Goal: Task Accomplishment & Management: Use online tool/utility

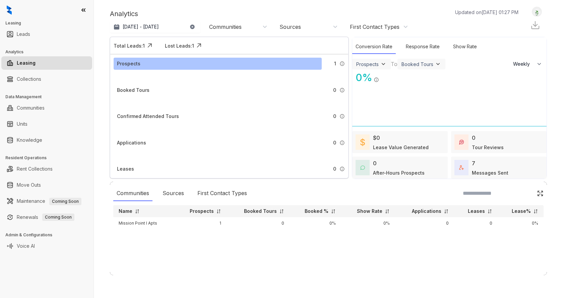
select select "******"
click at [41, 81] on link "Collections" at bounding box center [29, 78] width 24 height 13
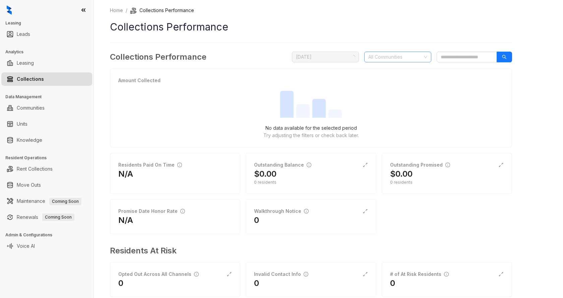
click at [391, 58] on div at bounding box center [394, 56] width 57 height 9
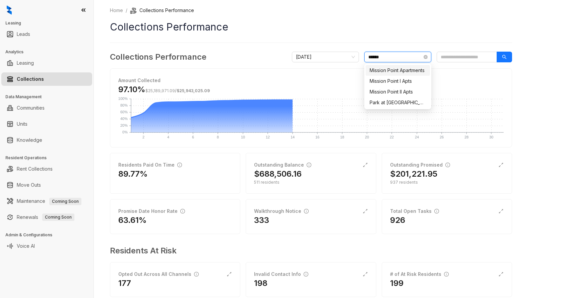
type input "*******"
click at [395, 77] on div "Mission Point I Apts" at bounding box center [398, 81] width 64 height 11
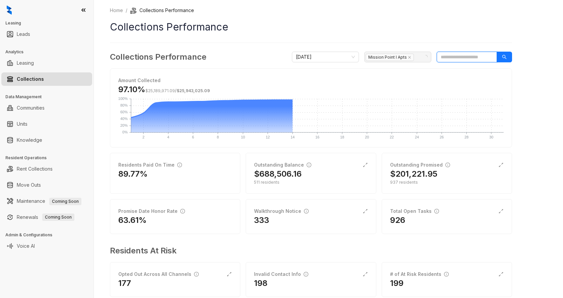
click at [466, 59] on input "search" at bounding box center [467, 57] width 60 height 11
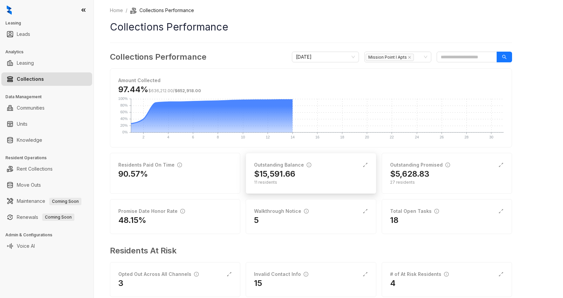
click at [287, 180] on div "11 residents" at bounding box center [311, 182] width 114 height 6
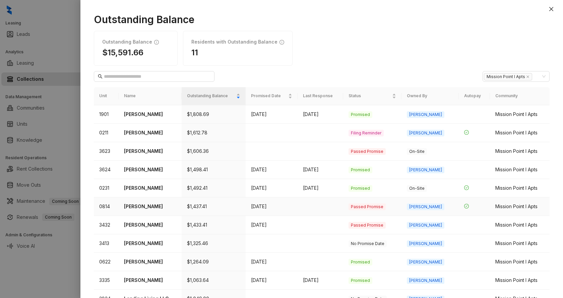
click at [176, 208] on p "[PERSON_NAME]" at bounding box center [150, 206] width 52 height 7
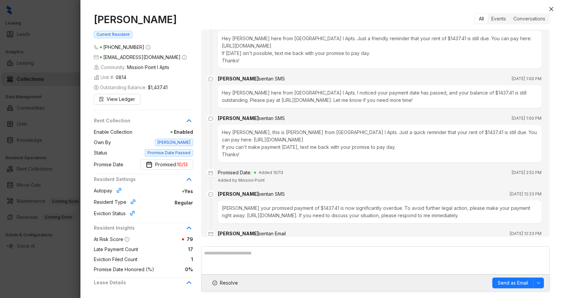
scroll to position [3443, 0]
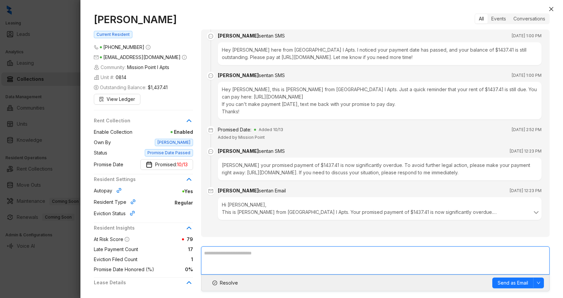
click at [480, 250] on textarea at bounding box center [375, 260] width 349 height 28
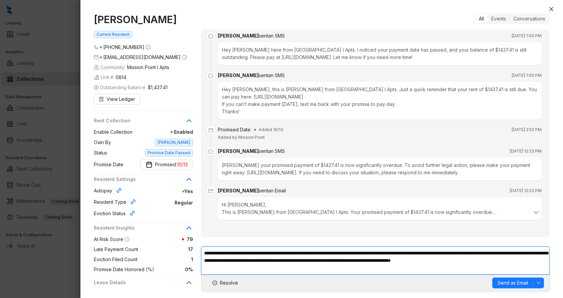
type textarea "**********"
drag, startPoint x: 203, startPoint y: 252, endPoint x: 227, endPoint y: 266, distance: 27.9
click at [227, 266] on textarea "**********" at bounding box center [375, 260] width 349 height 28
click at [497, 284] on button "Send as Email" at bounding box center [513, 283] width 41 height 11
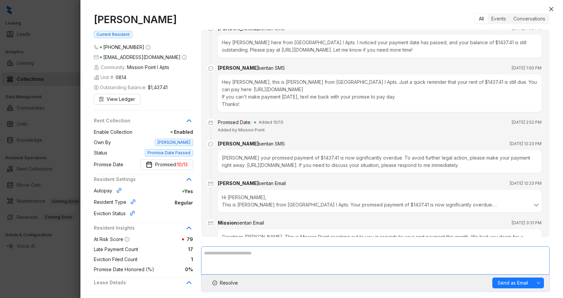
scroll to position [3482, 0]
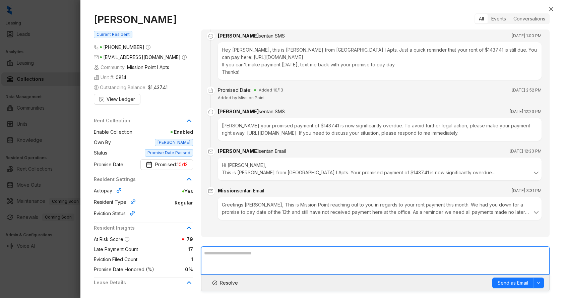
click at [260, 256] on textarea at bounding box center [375, 260] width 349 height 28
paste textarea "**********"
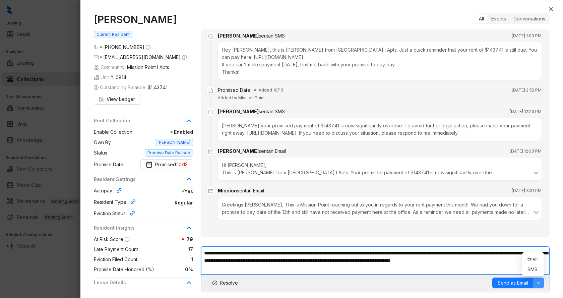
type textarea "**********"
click at [540, 281] on icon "down" at bounding box center [539, 283] width 4 height 4
click at [527, 271] on li "SMS" at bounding box center [533, 269] width 19 height 11
click at [518, 283] on span "Send as SMS" at bounding box center [514, 282] width 30 height 7
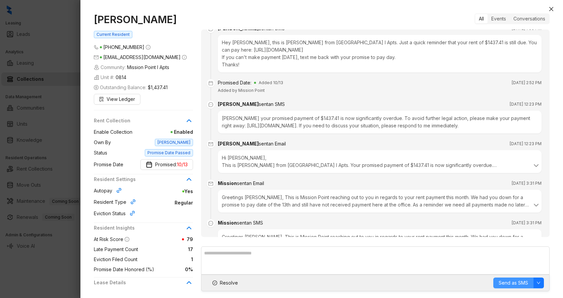
scroll to position [3529, 0]
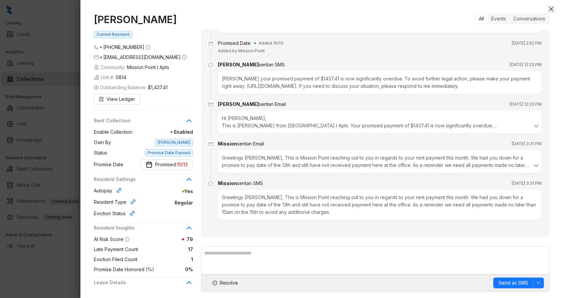
click at [550, 8] on icon "close" at bounding box center [552, 9] width 4 height 4
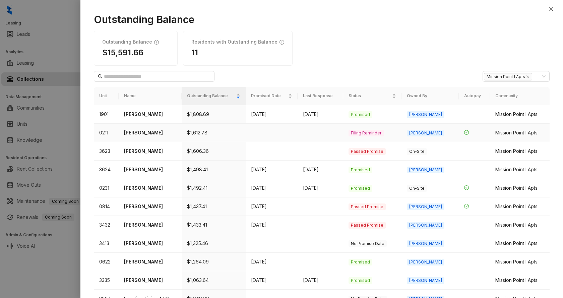
click at [265, 135] on td at bounding box center [272, 133] width 52 height 18
click at [159, 132] on p "[PERSON_NAME]" at bounding box center [150, 132] width 52 height 7
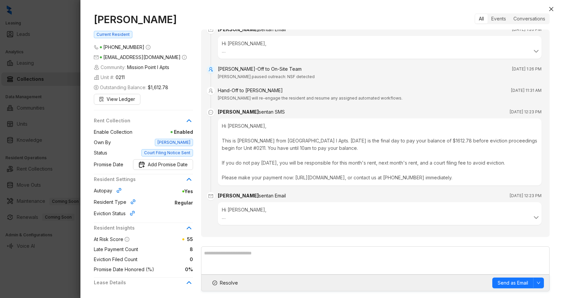
scroll to position [263, 0]
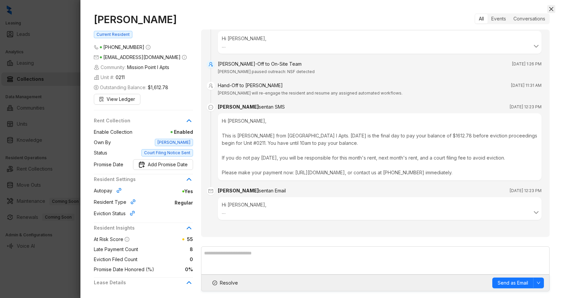
click at [551, 8] on icon "close" at bounding box center [552, 9] width 4 height 4
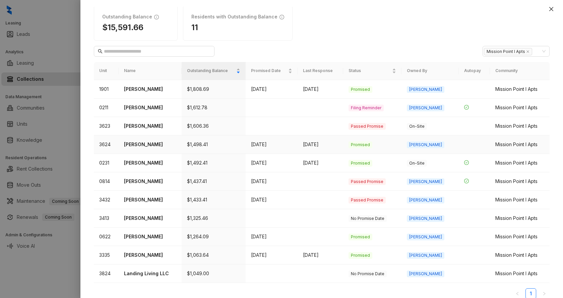
scroll to position [33, 0]
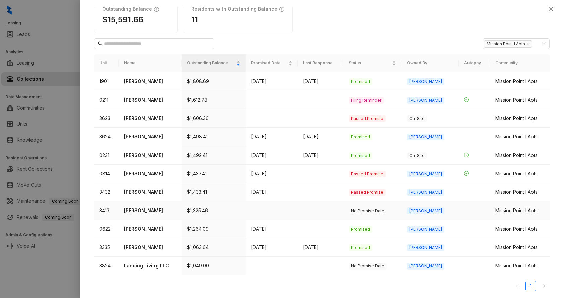
click at [150, 211] on p "[PERSON_NAME]" at bounding box center [150, 210] width 52 height 7
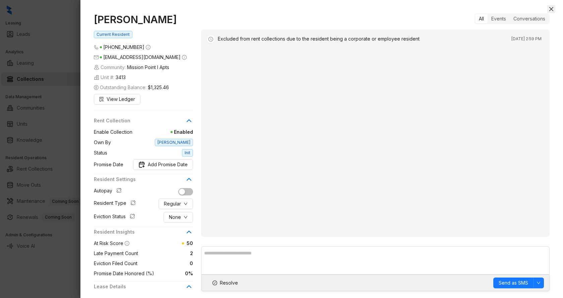
click at [551, 8] on icon "close" at bounding box center [552, 9] width 4 height 4
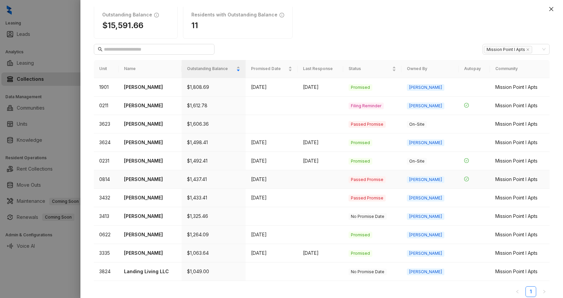
scroll to position [33, 0]
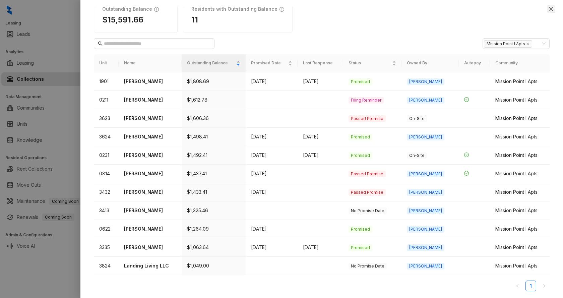
click at [549, 7] on icon "close" at bounding box center [551, 8] width 5 height 5
